Goal: Task Accomplishment & Management: Manage account settings

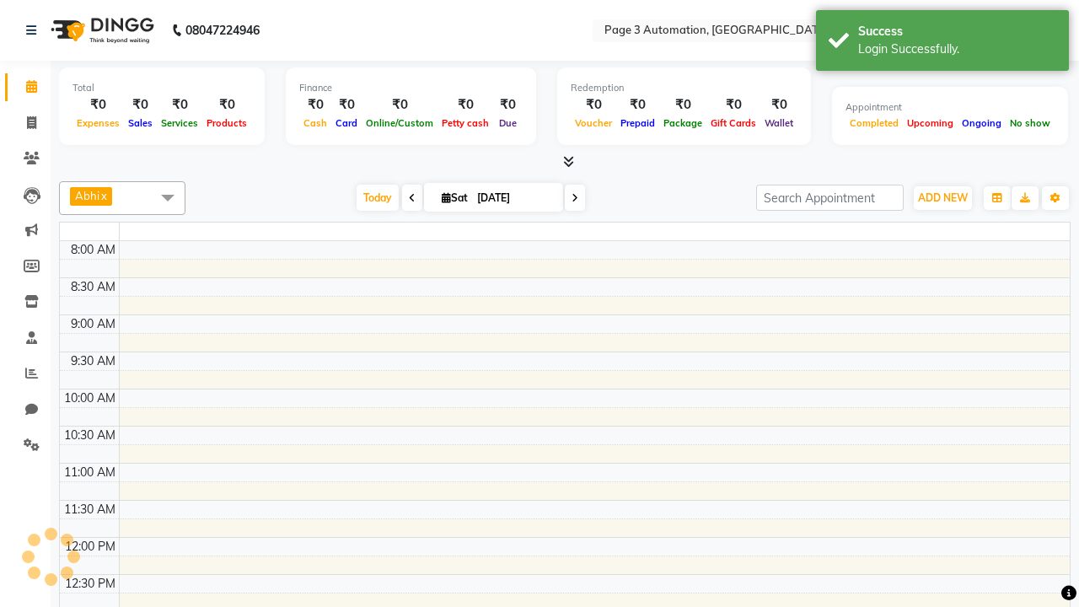
select select "en"
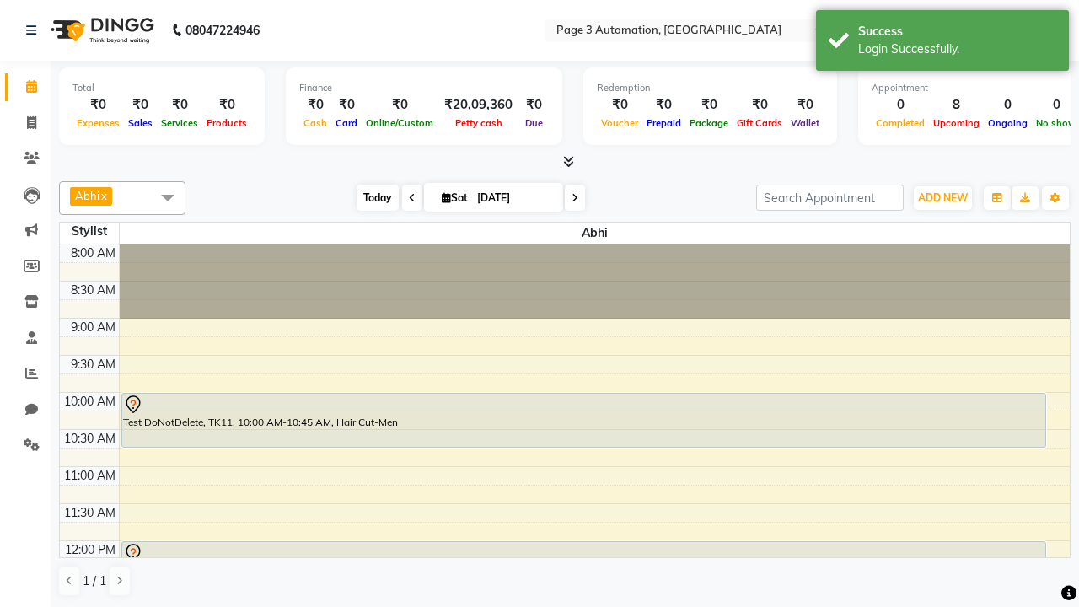
click at [369, 197] on span "Today" at bounding box center [378, 198] width 42 height 26
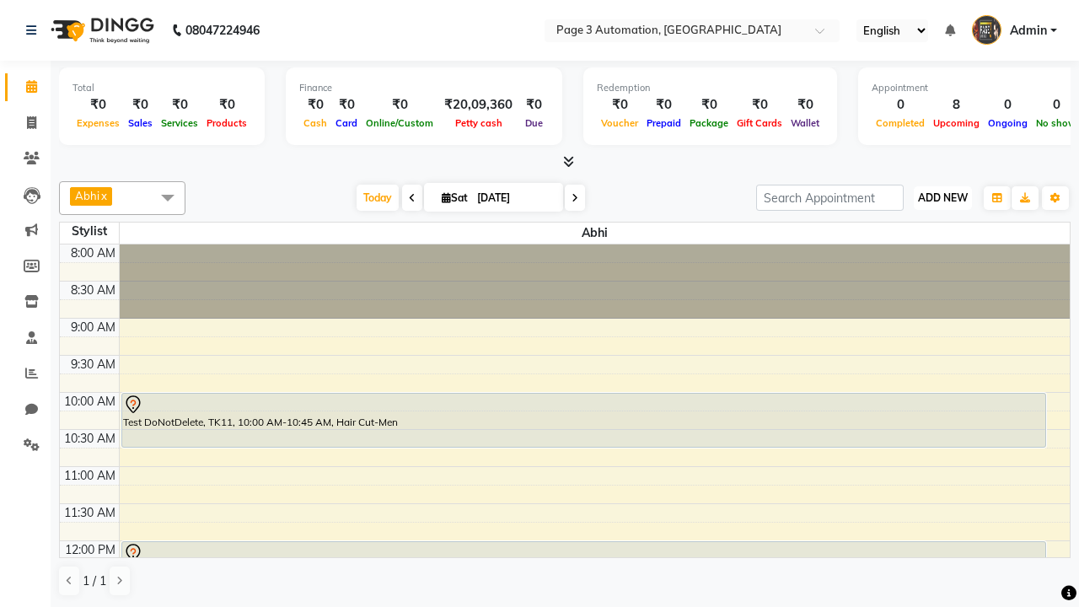
click at [943, 197] on span "ADD NEW" at bounding box center [943, 197] width 50 height 13
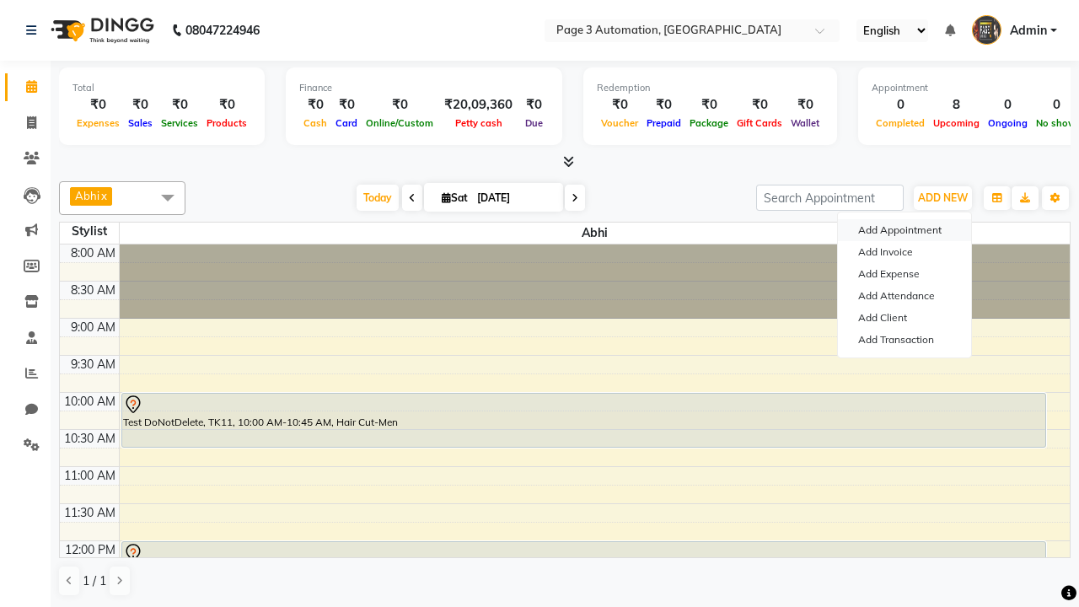
click at [905, 230] on button "Add Appointment" at bounding box center [904, 230] width 133 height 22
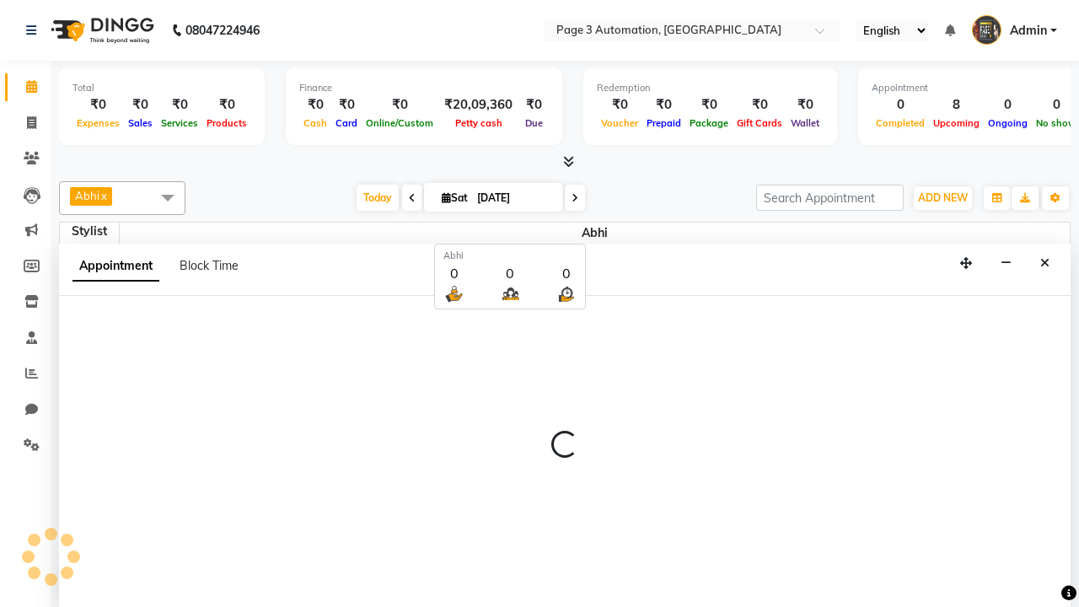
scroll to position [1, 0]
select select "tentative"
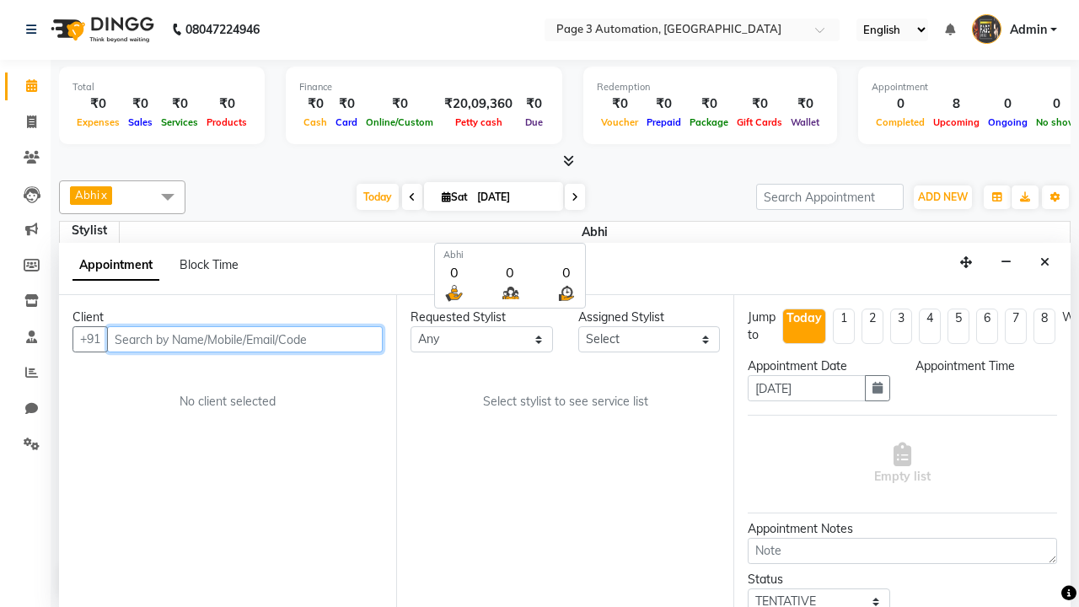
type input "8192346578"
select select "540"
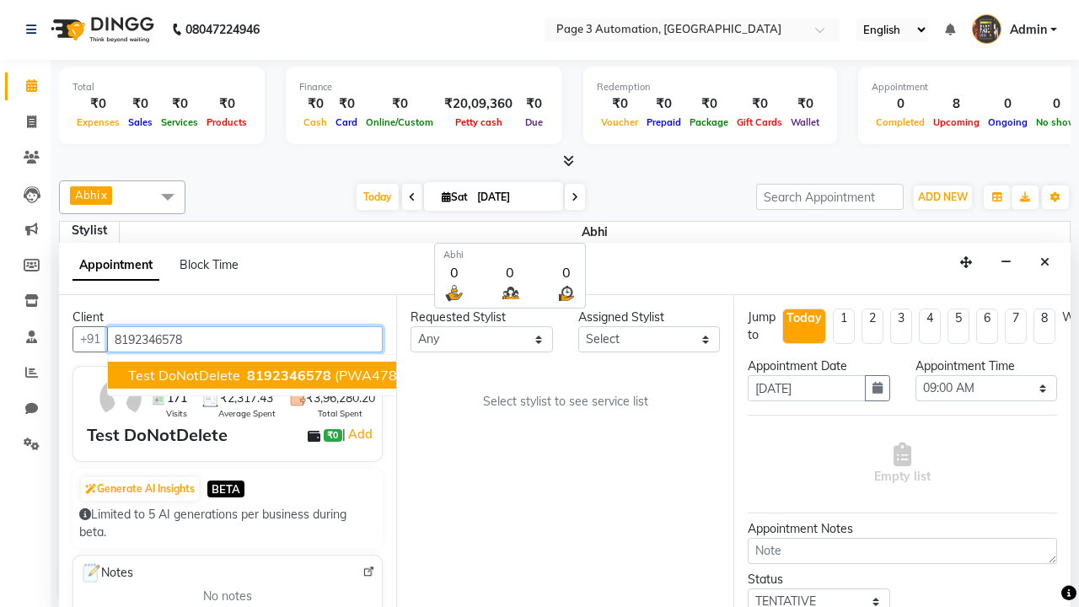
click at [247, 375] on span "8192346578" at bounding box center [289, 375] width 84 height 17
select select "711"
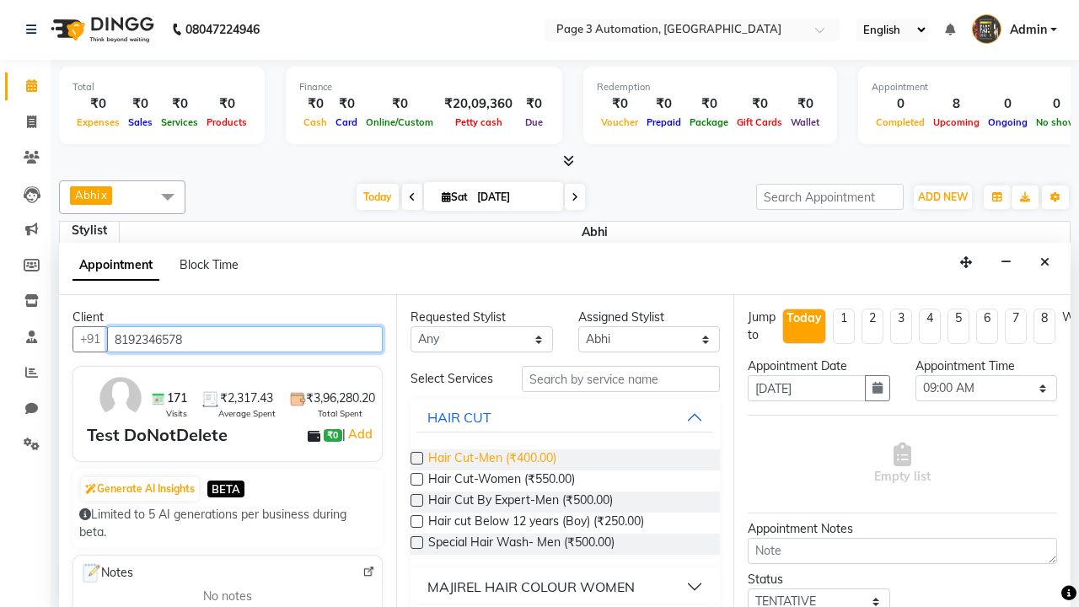
type input "8192346578"
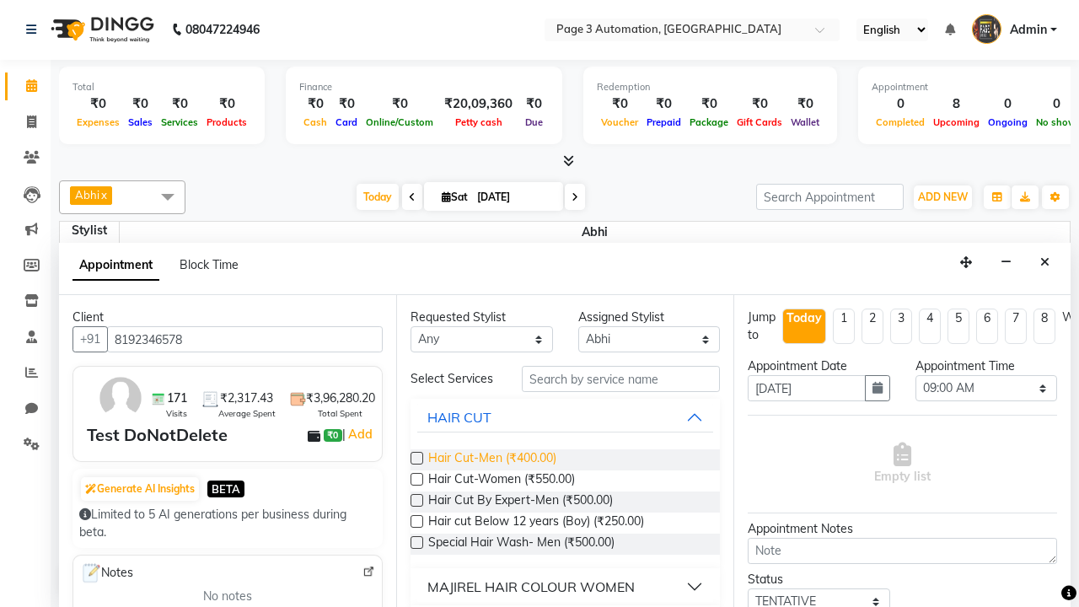
click at [492, 460] on span "Hair Cut-Men (₹400.00)" at bounding box center [492, 459] width 128 height 21
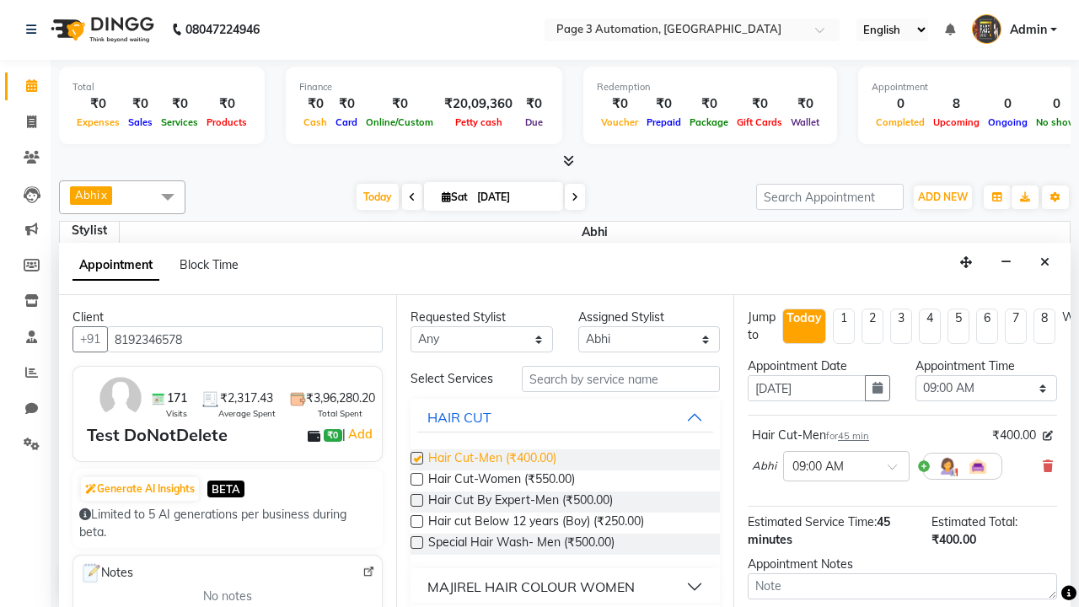
checkbox input "false"
select select "660"
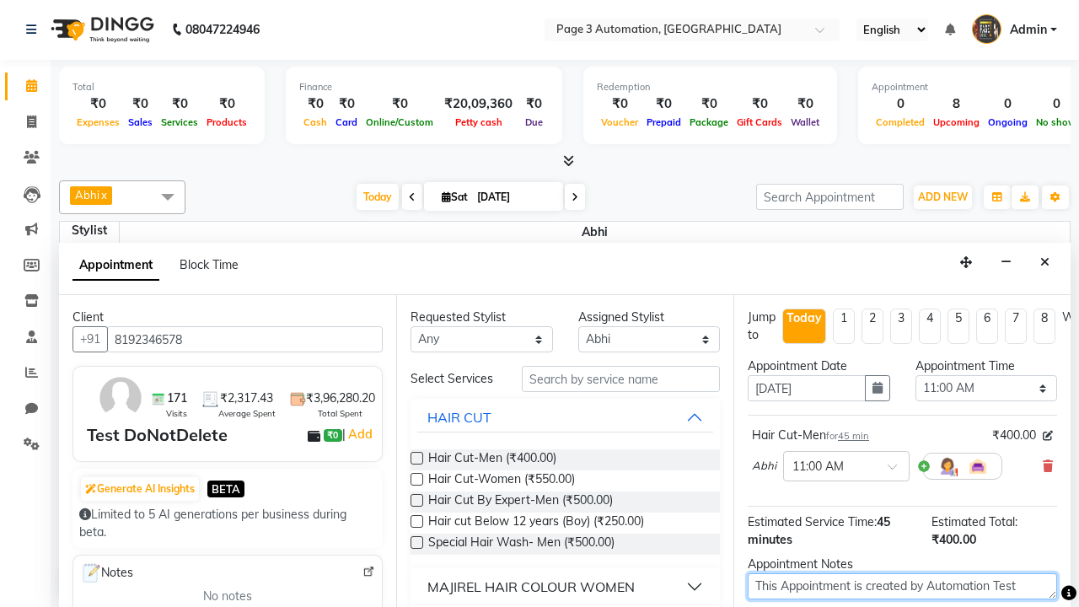
type textarea "This Appointment is created by Automation Test"
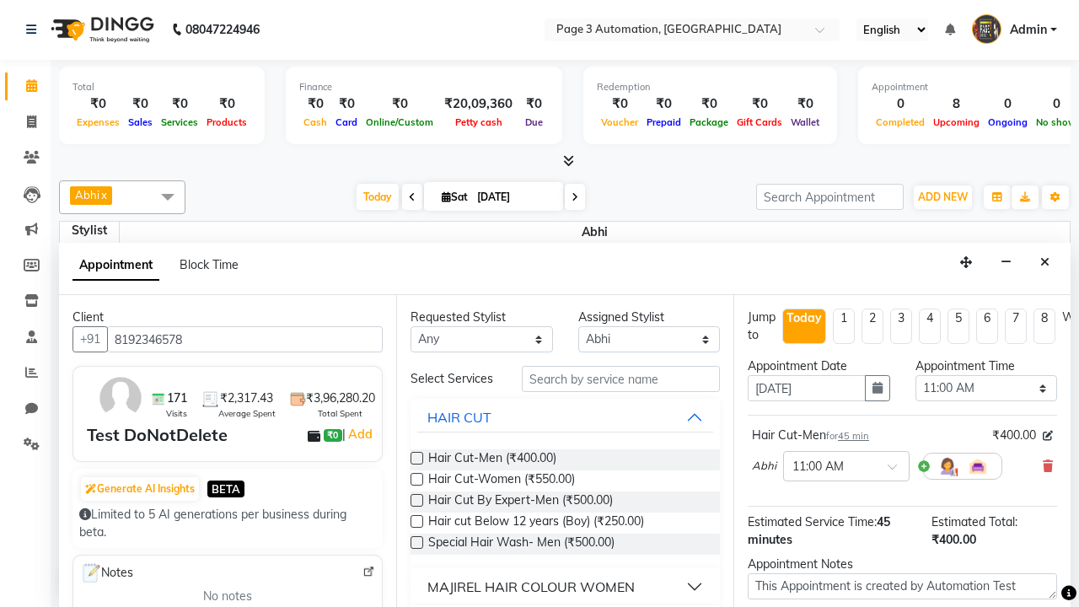
checkbox input "false"
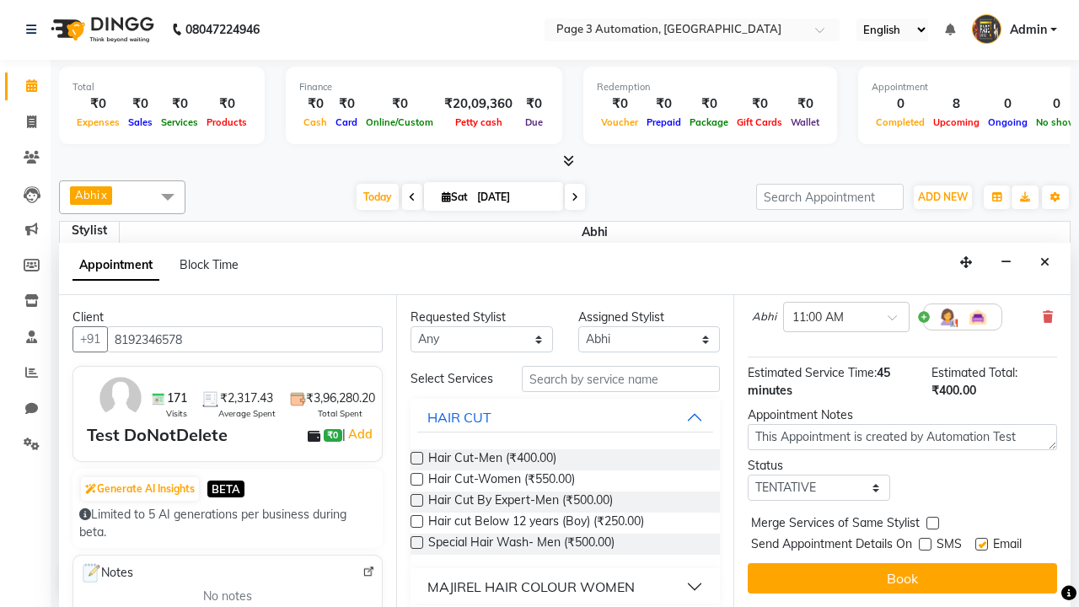
click at [982, 544] on label at bounding box center [982, 544] width 13 height 13
click at [982, 544] on input "checkbox" at bounding box center [981, 546] width 11 height 11
checkbox input "false"
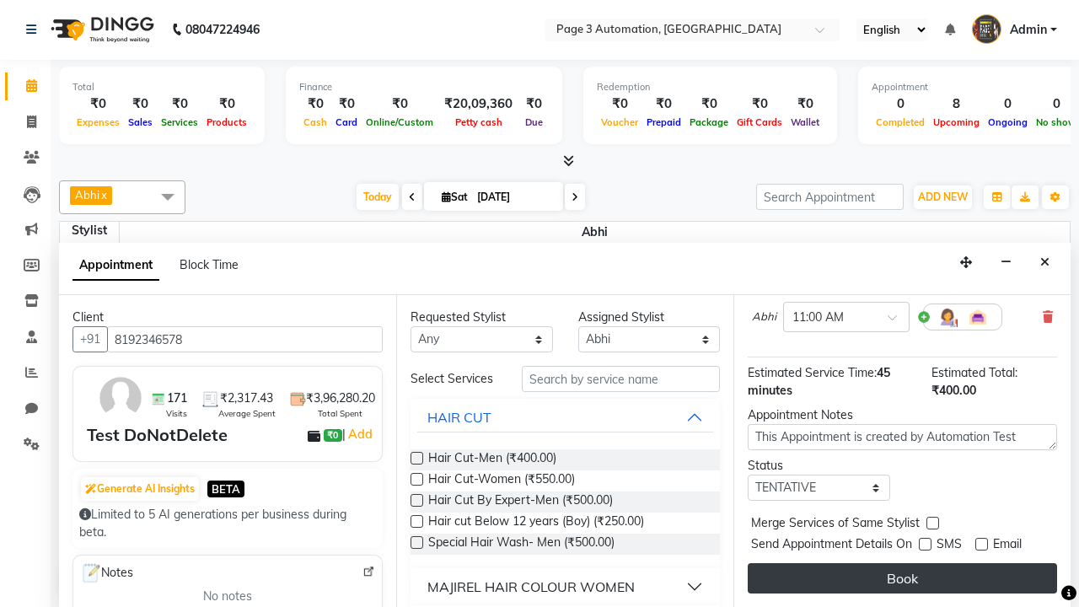
click at [902, 578] on button "Book" at bounding box center [902, 578] width 309 height 30
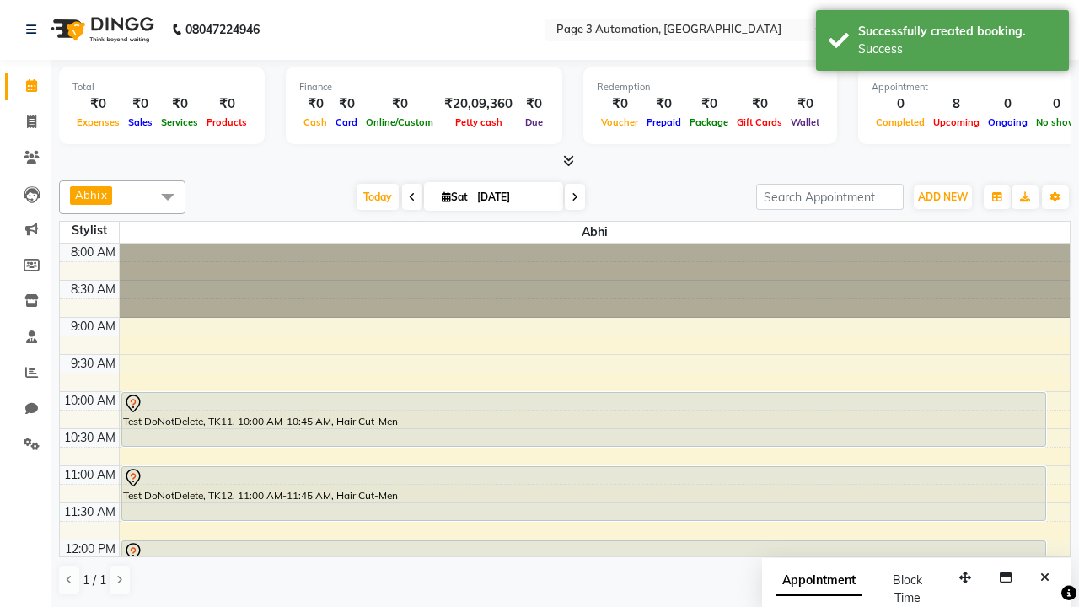
scroll to position [0, 0]
click at [943, 43] on div "Success" at bounding box center [957, 49] width 198 height 18
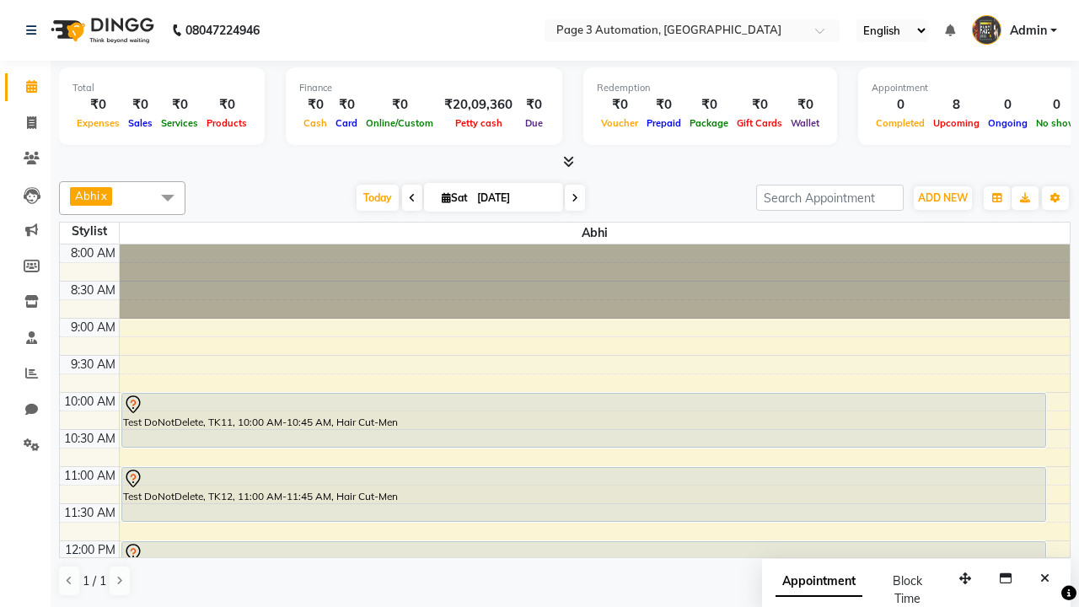
click at [168, 197] on span at bounding box center [168, 197] width 34 height 32
click at [0, 0] on div "Select All" at bounding box center [0, 0] width 0 height 0
checkbox input "true"
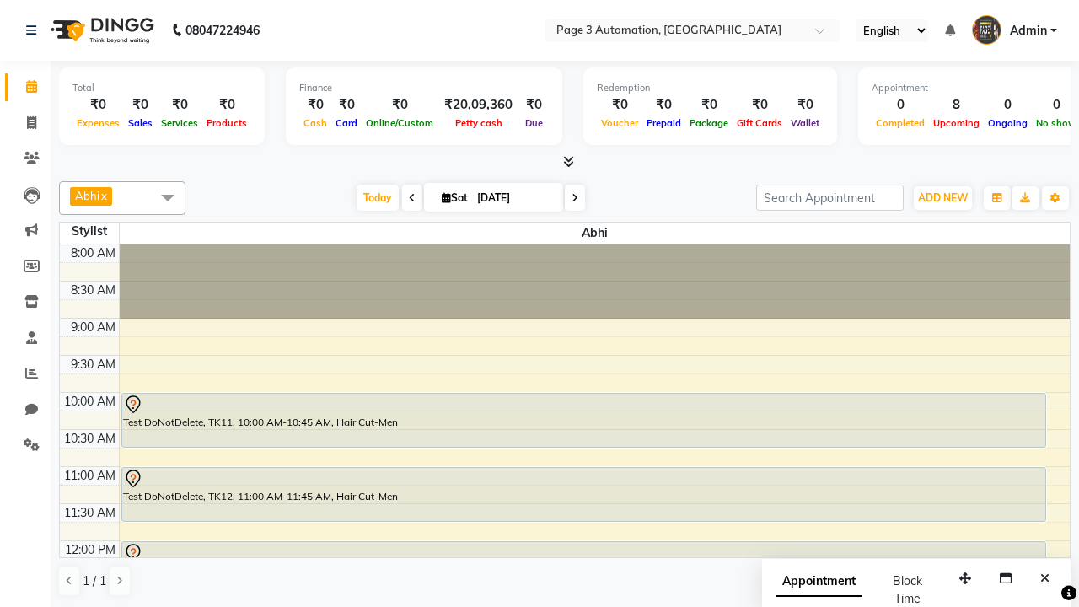
checkbox input "true"
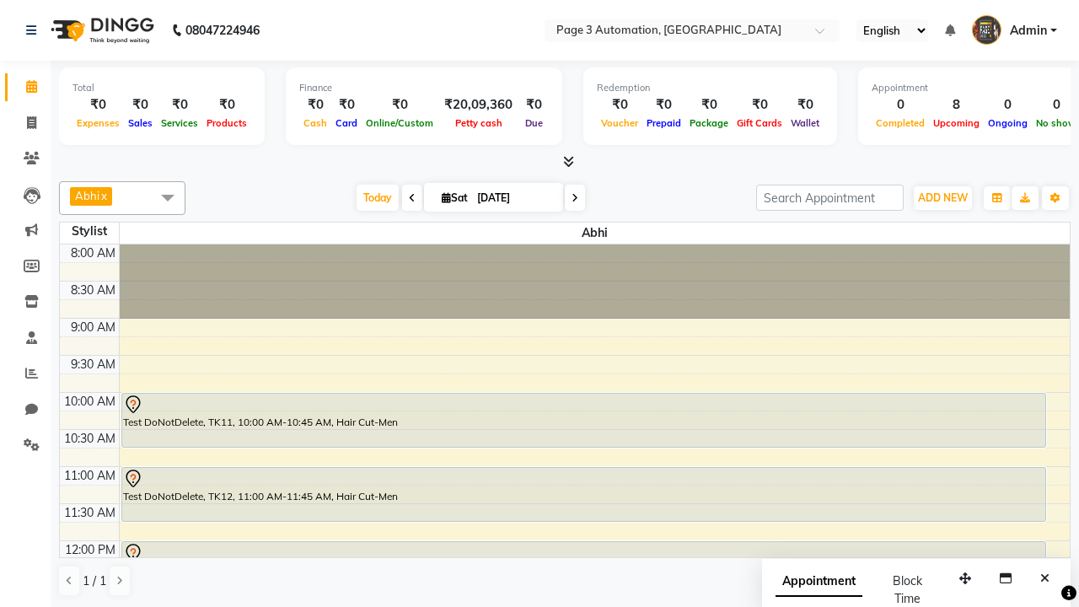
checkbox input "true"
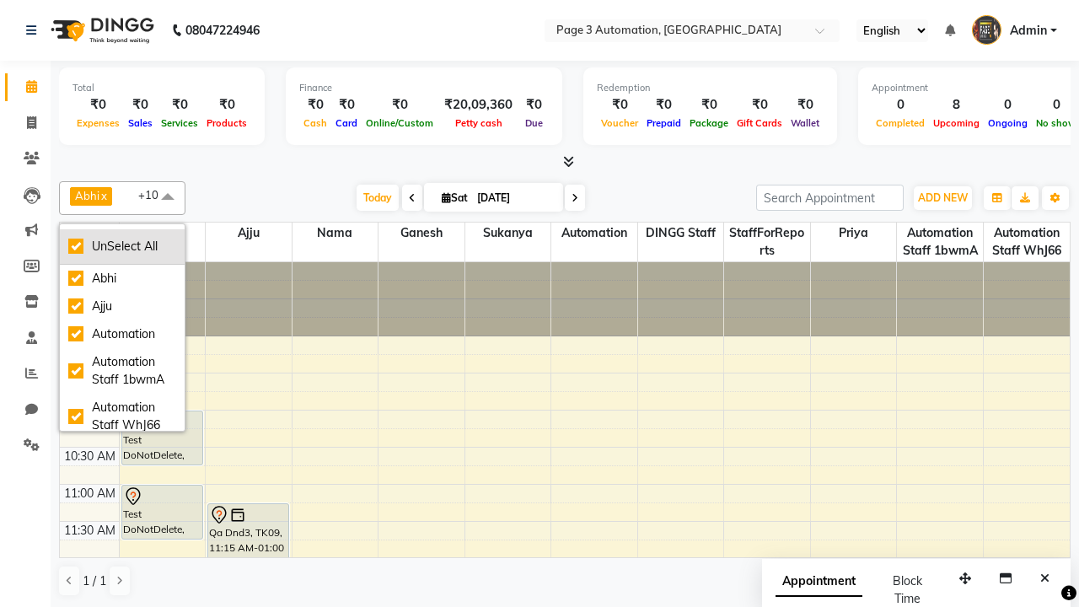
click at [122, 246] on div "UnSelect All" at bounding box center [122, 247] width 108 height 18
checkbox input "false"
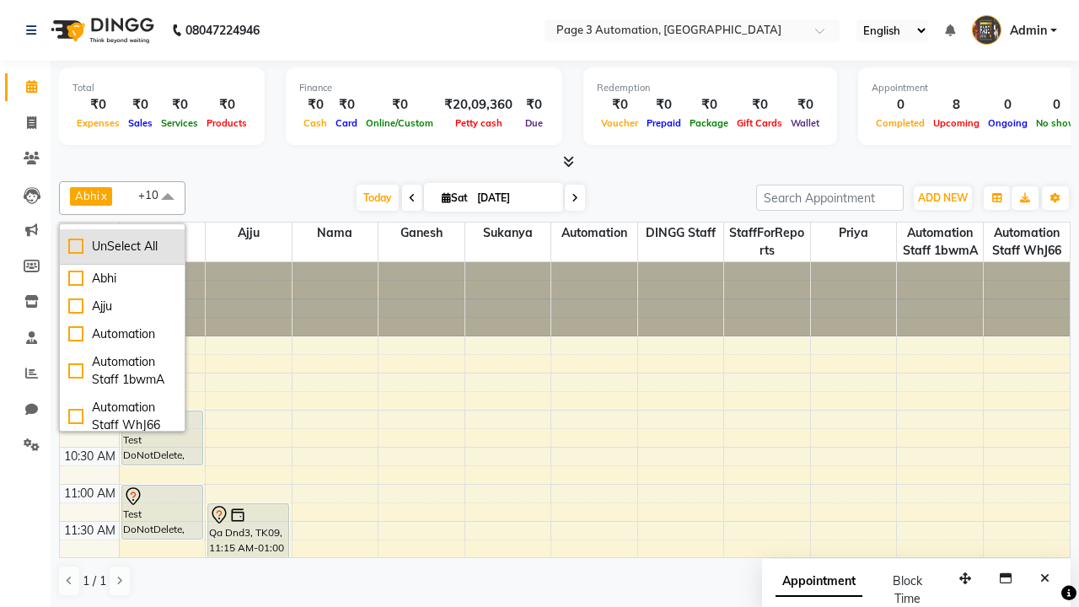
checkbox input "false"
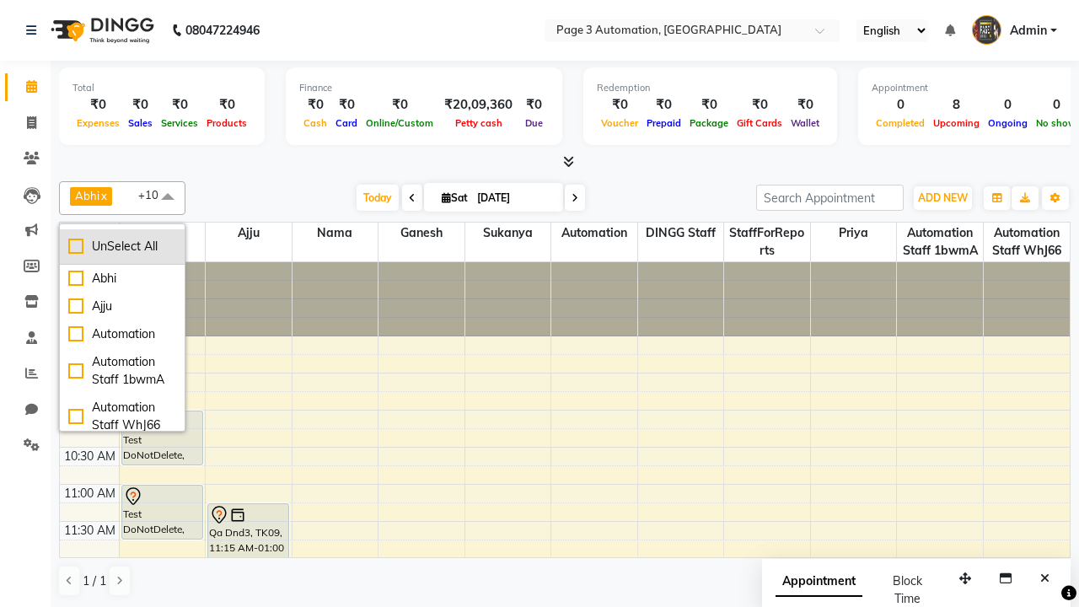
checkbox input "false"
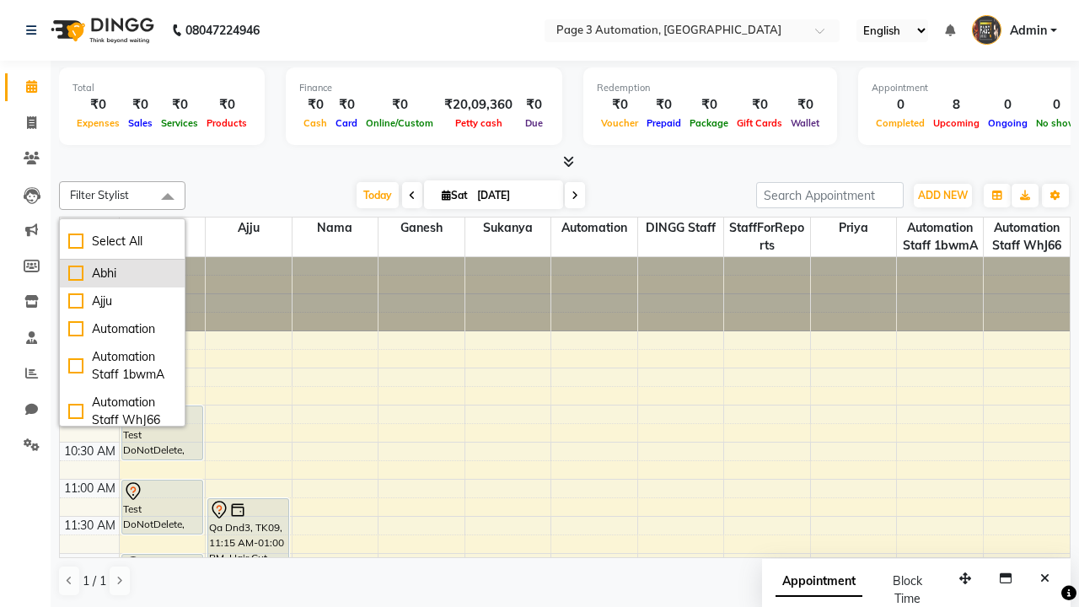
click at [122, 273] on div "Abhi" at bounding box center [122, 274] width 108 height 18
checkbox input "true"
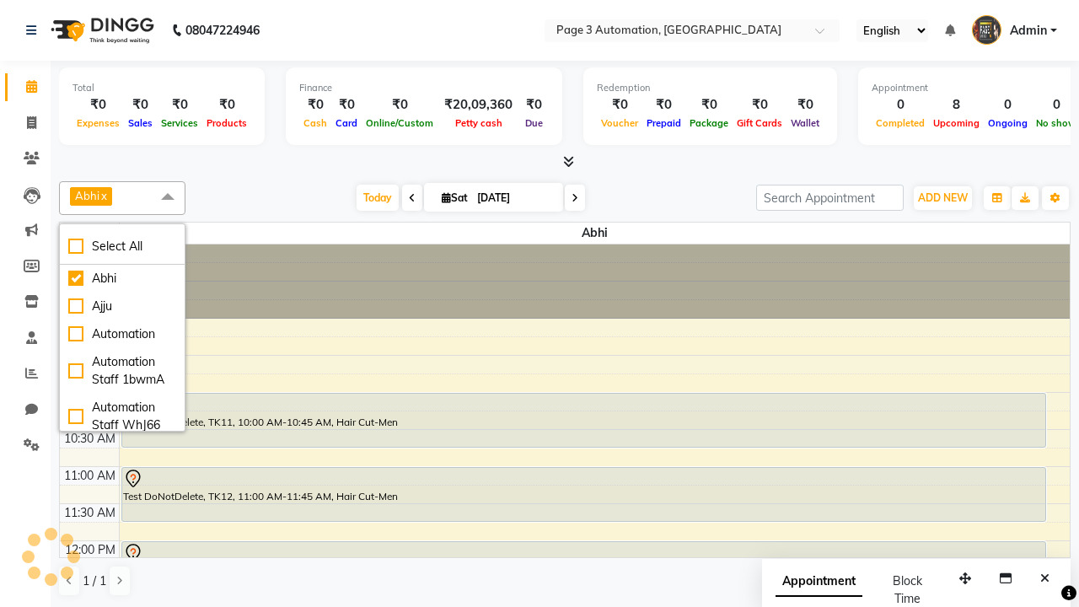
click at [168, 197] on span at bounding box center [168, 197] width 34 height 32
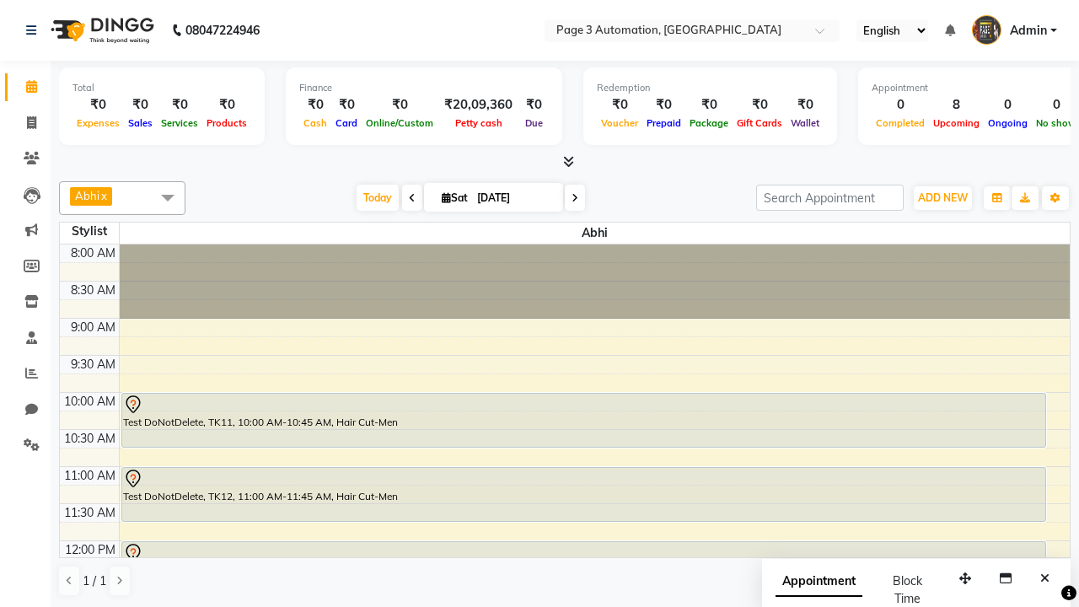
click at [584, 494] on div "Test DoNotDelete, TK12, 11:00 AM-11:45 AM, Hair Cut-Men" at bounding box center [583, 494] width 923 height 53
select select "7"
